Goal: Find specific page/section: Find specific page/section

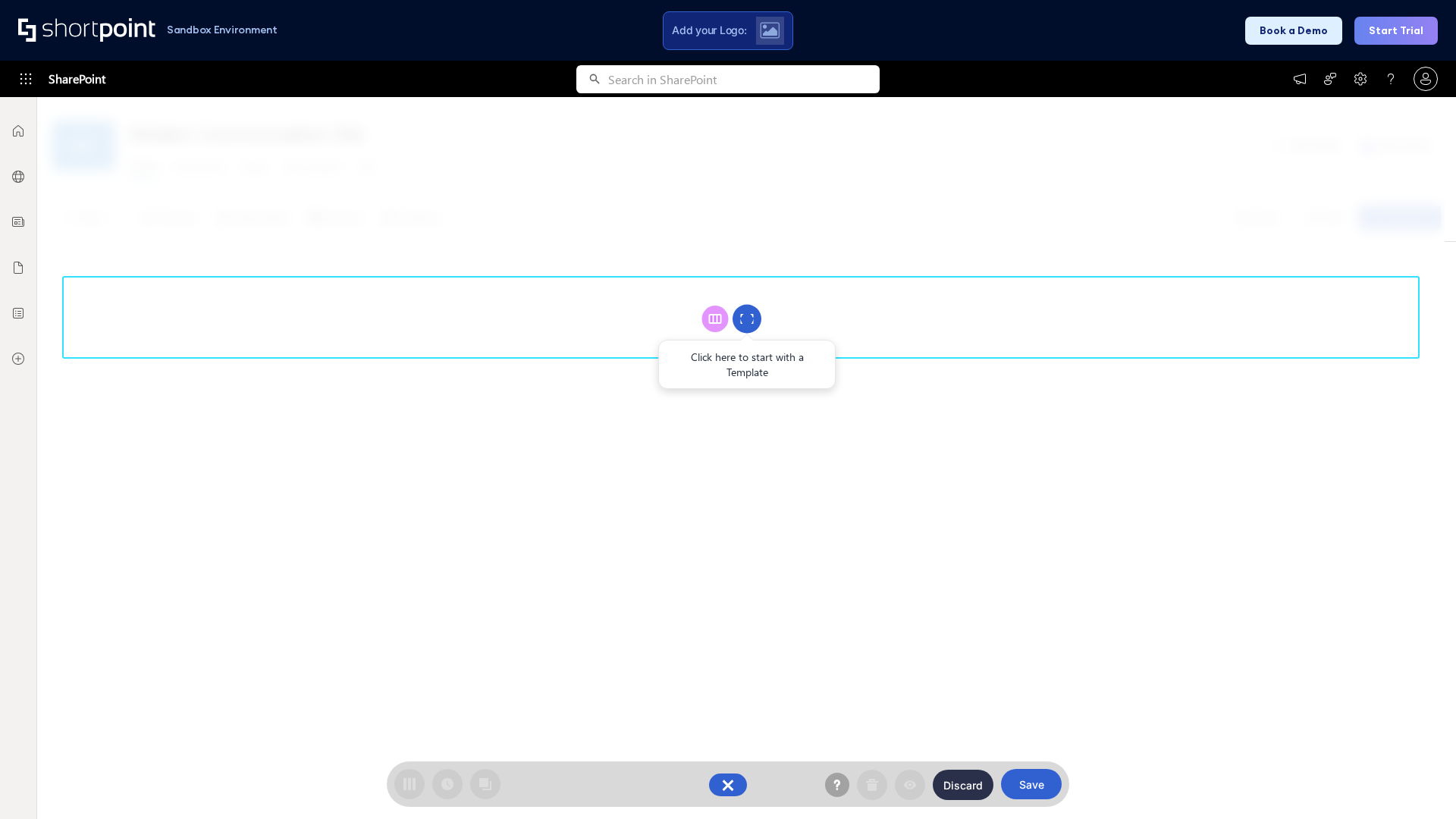
click at [747, 318] on circle at bounding box center [746, 318] width 29 height 29
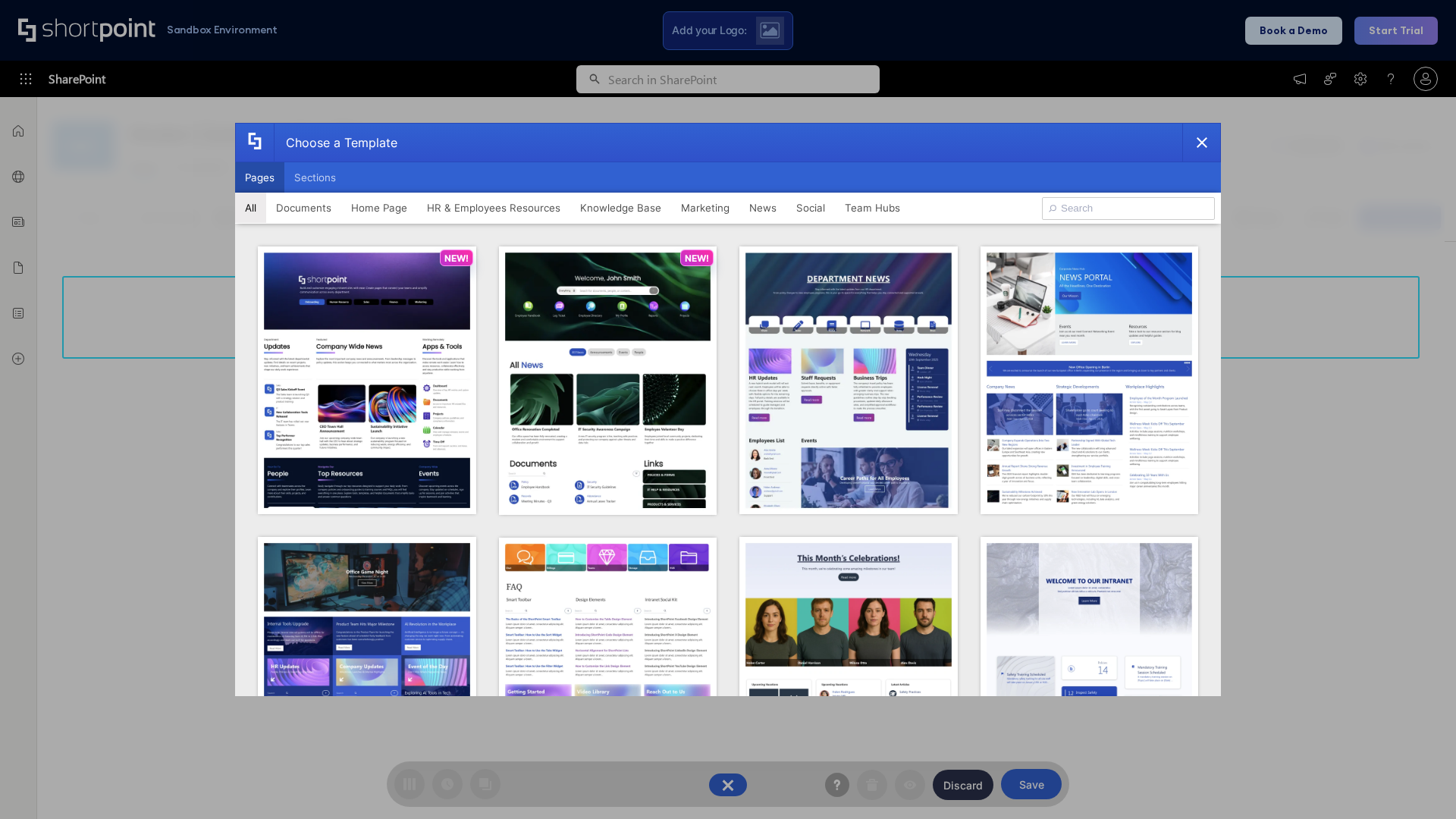
click at [259, 178] on button "Pages" at bounding box center [259, 177] width 49 height 30
type input "News Portal 1"
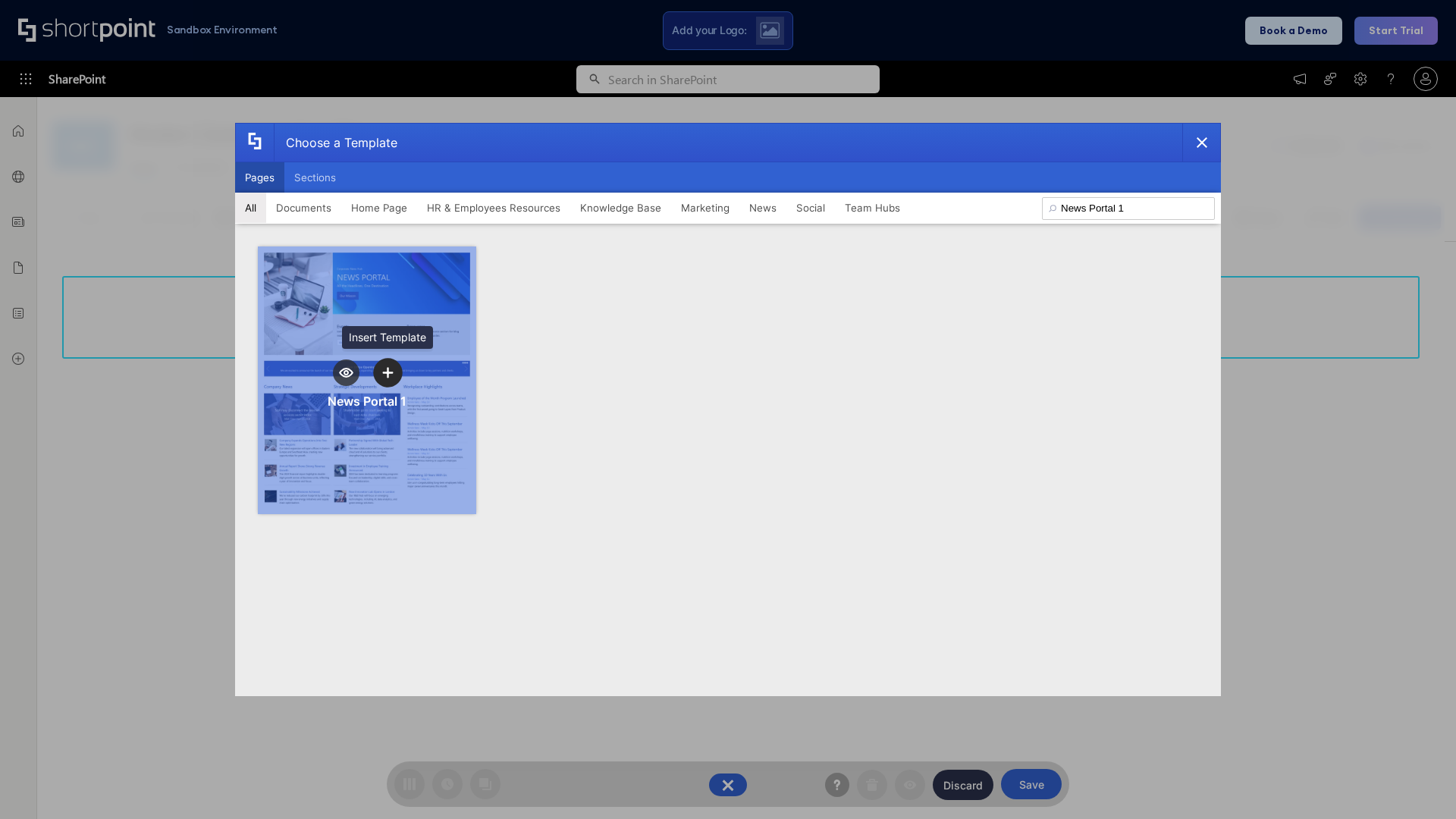
click at [387, 372] on icon "template selector" at bounding box center [387, 371] width 11 height 11
